Goal: Browse casually: Explore the website without a specific task or goal

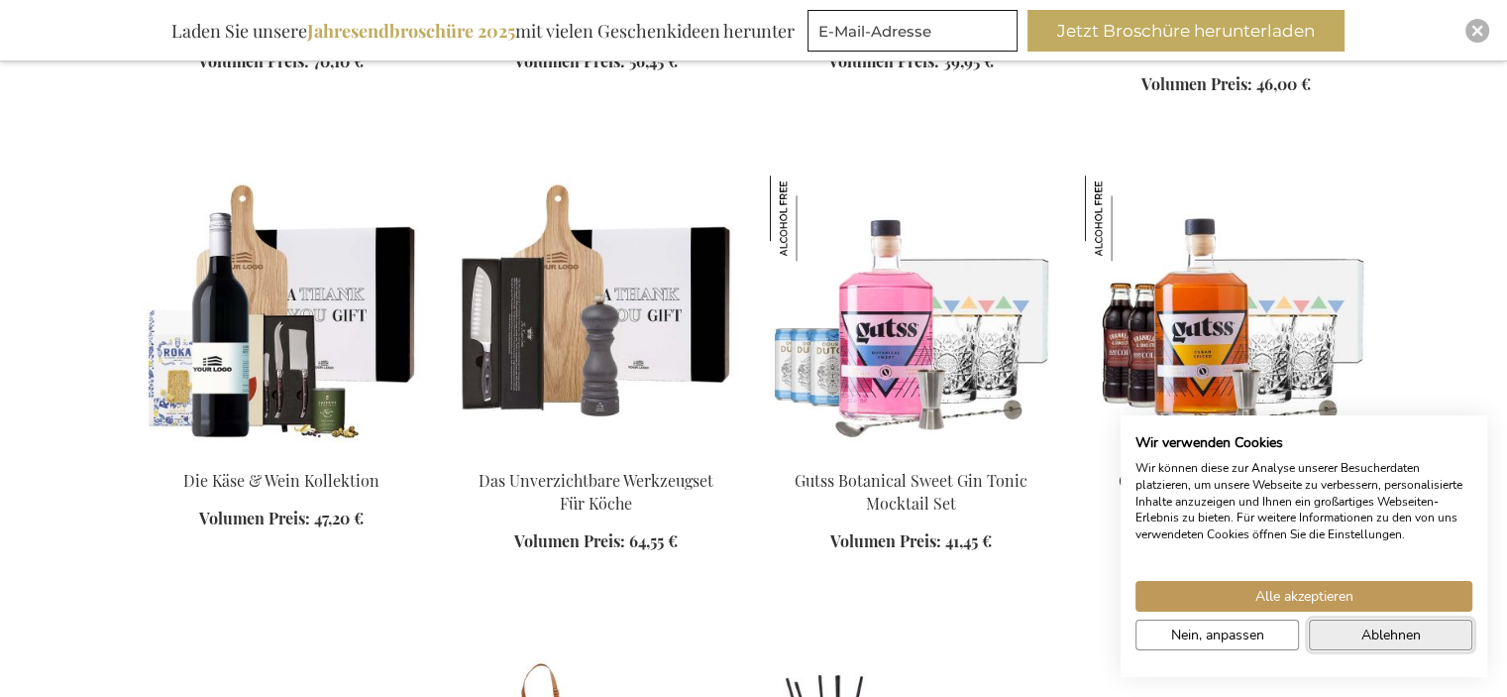
click at [1387, 633] on span "Ablehnen" at bounding box center [1390, 634] width 59 height 21
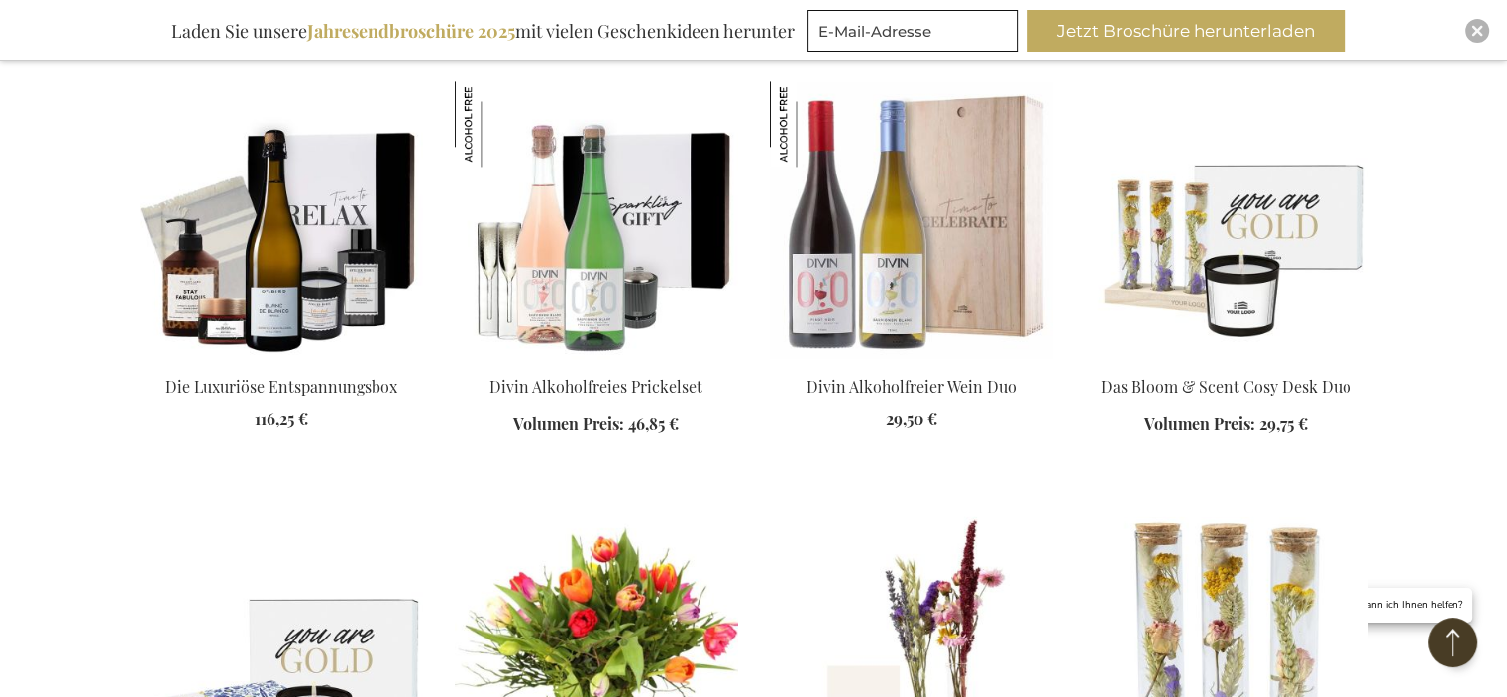
scroll to position [3072, 0]
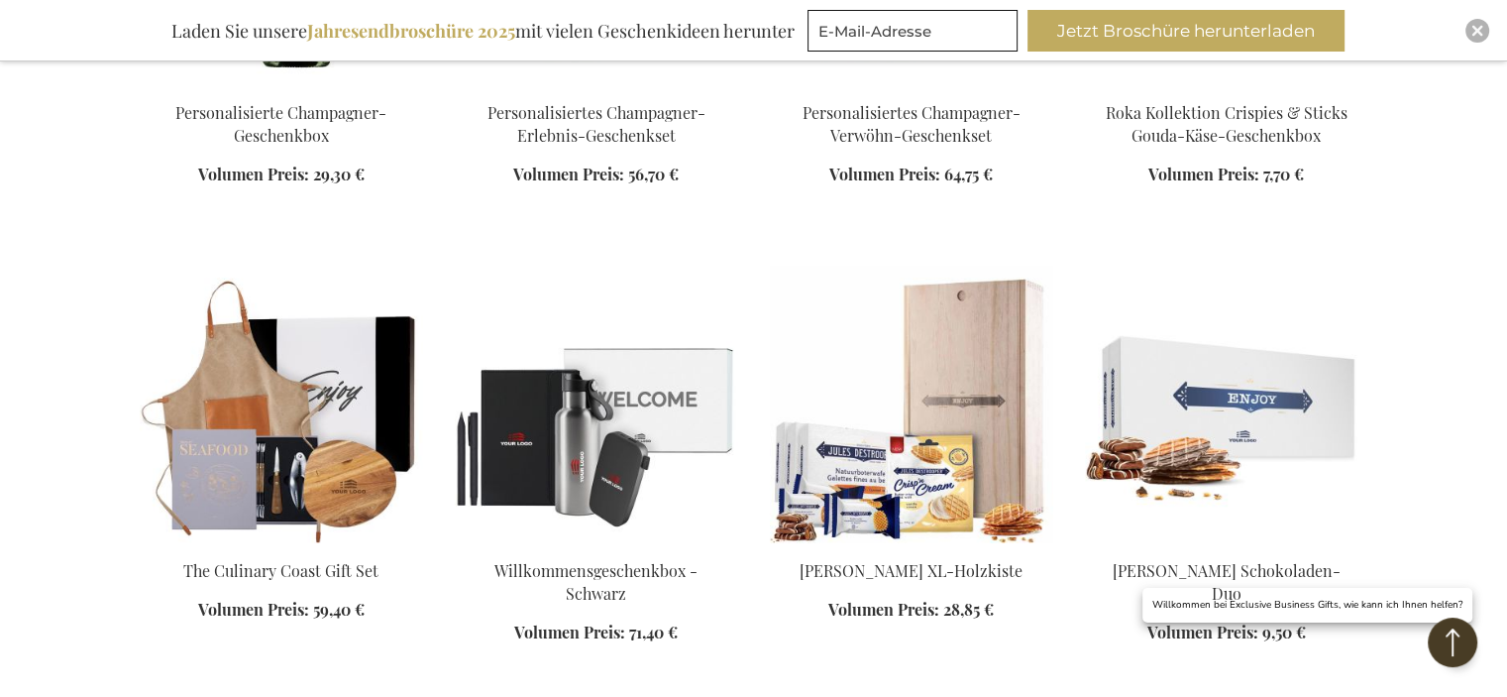
scroll to position [4261, 0]
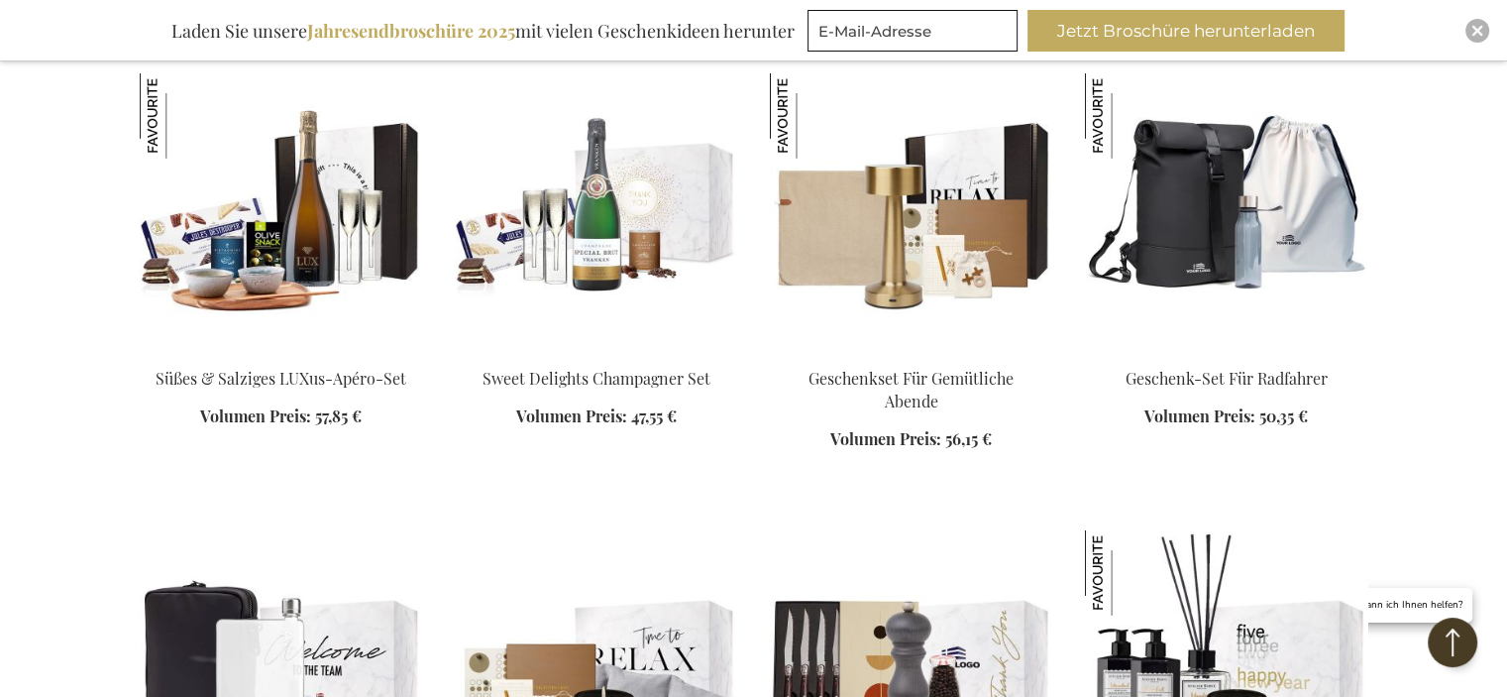
scroll to position [5846, 0]
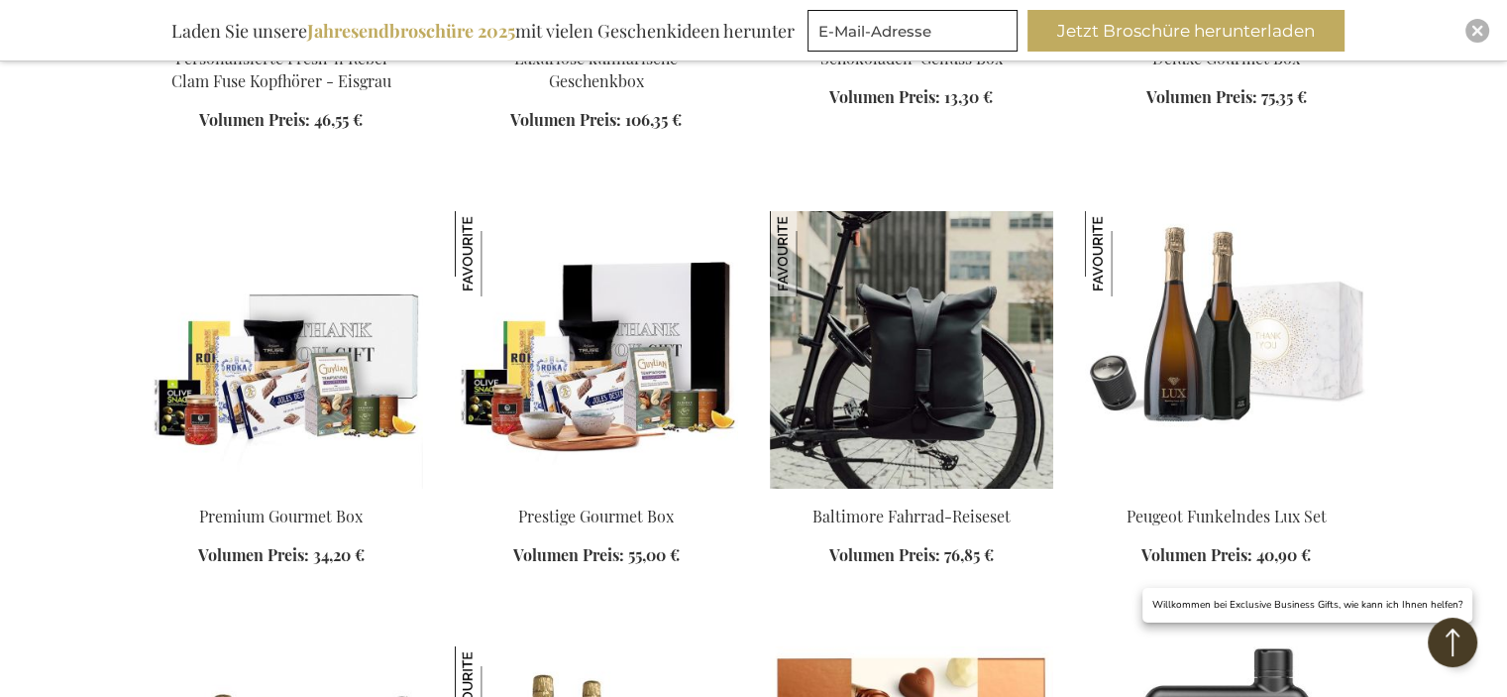
scroll to position [7035, 0]
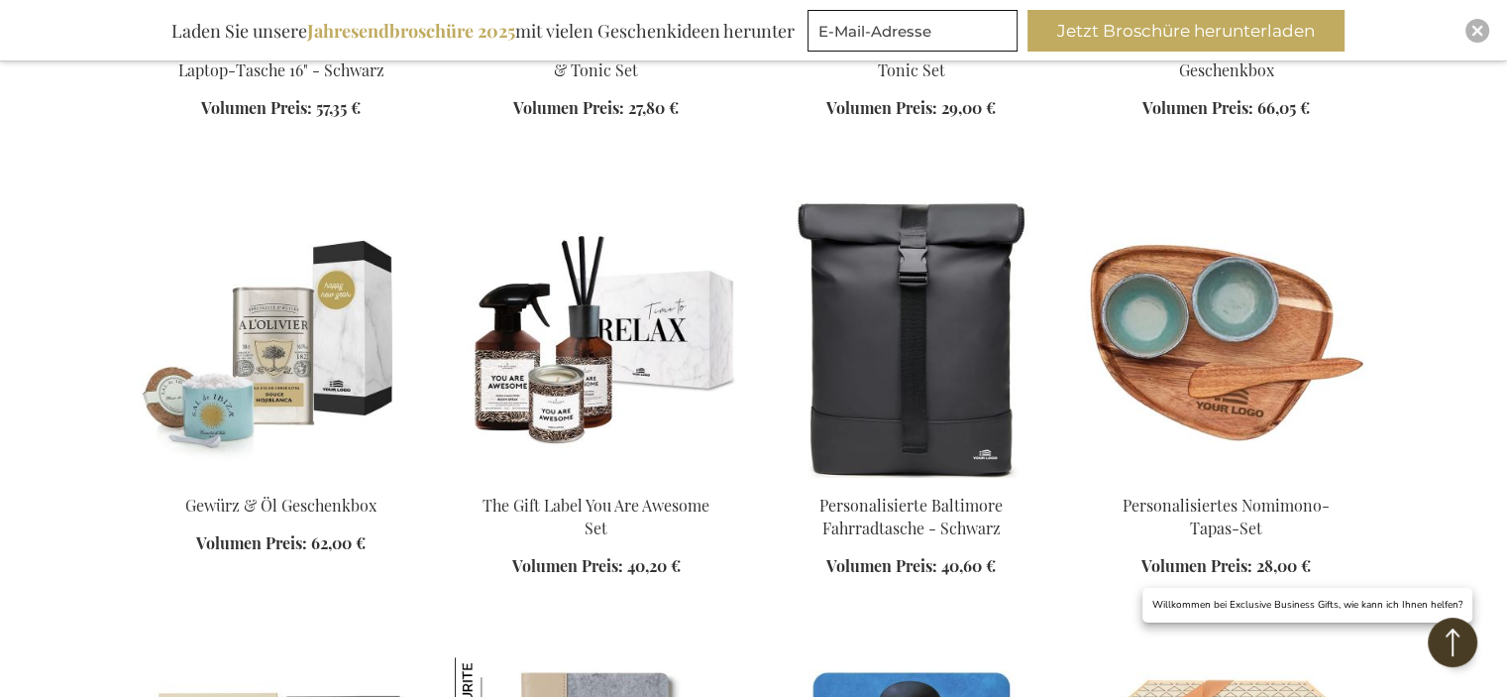
scroll to position [8422, 0]
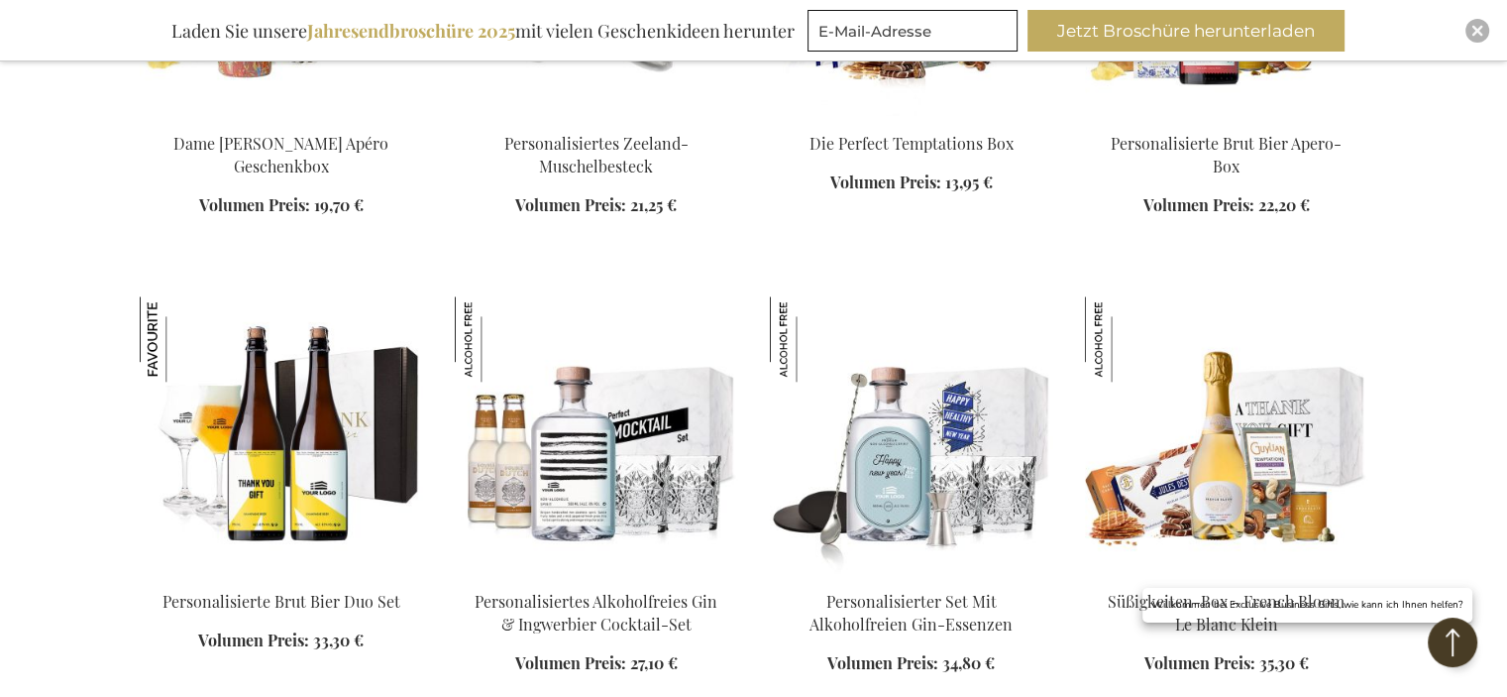
scroll to position [9909, 0]
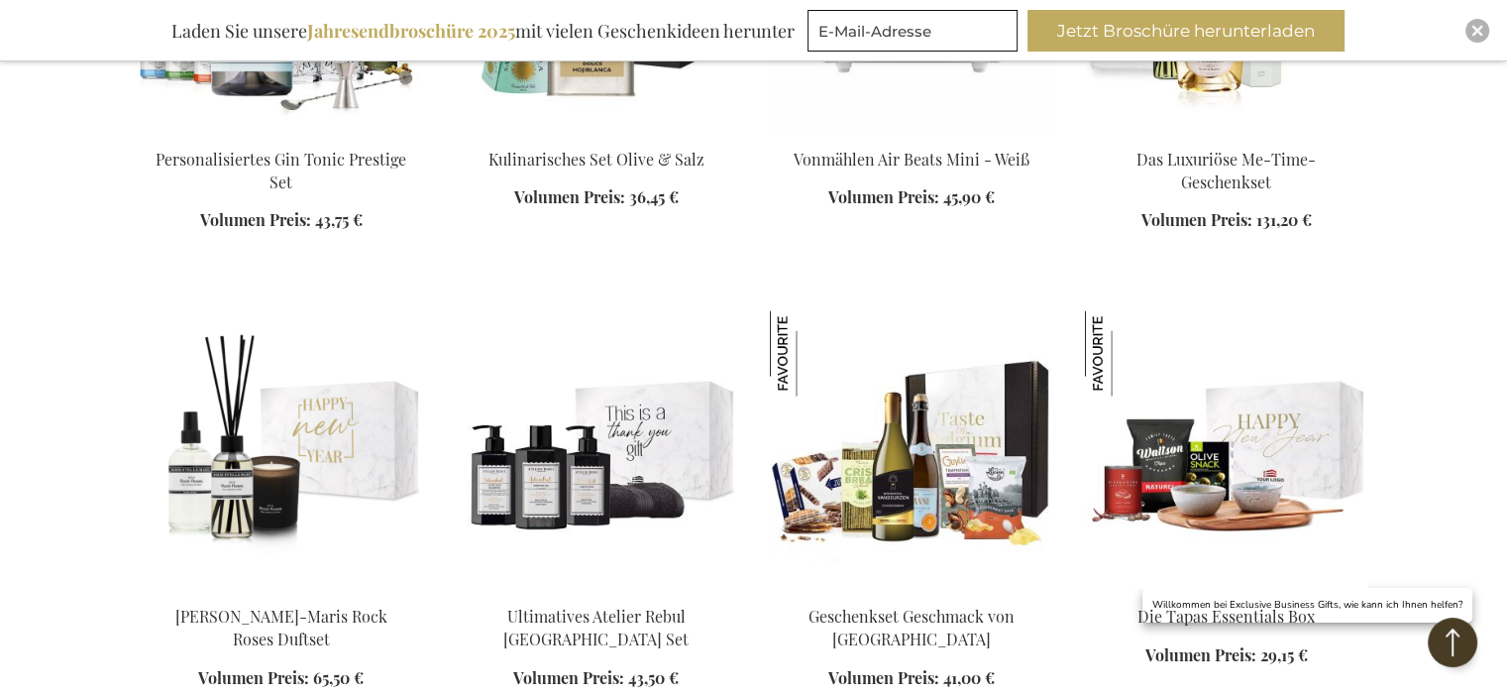
scroll to position [11692, 0]
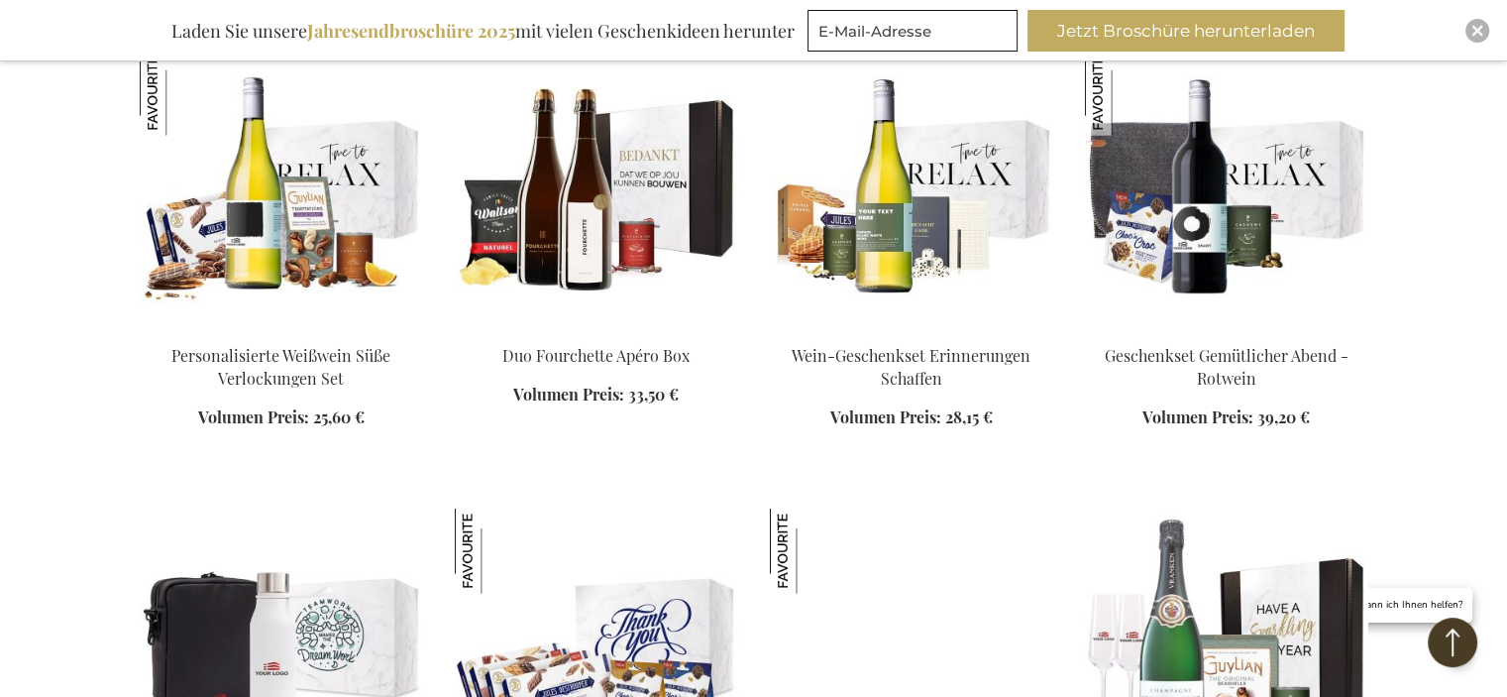
scroll to position [12287, 0]
